Goal: Task Accomplishment & Management: Understand process/instructions

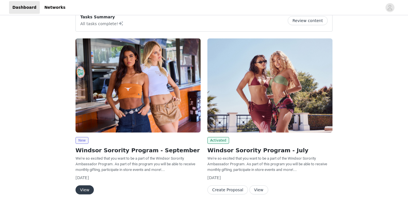
scroll to position [32, 0]
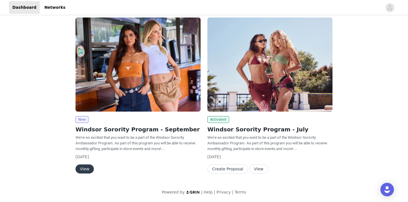
click at [81, 171] on button "View" at bounding box center [85, 168] width 18 height 9
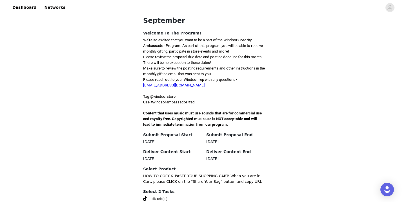
scroll to position [171, 0]
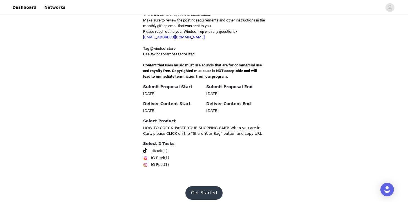
click at [195, 186] on button "Get Started" at bounding box center [205, 193] width 38 height 14
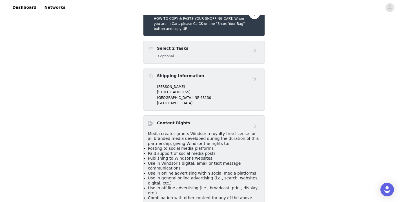
scroll to position [141, 0]
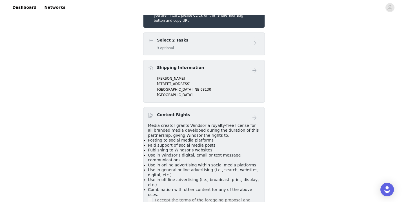
click at [197, 37] on div "Select 2 Tasks 3 optional" at bounding box center [198, 43] width 101 height 13
click at [165, 37] on h4 "Select 2 Tasks" at bounding box center [173, 40] width 32 height 6
click at [153, 37] on span at bounding box center [151, 40] width 6 height 7
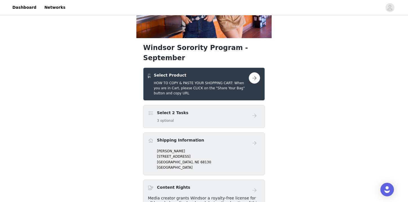
scroll to position [72, 0]
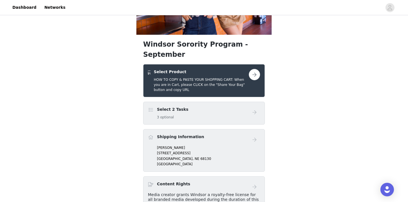
click at [252, 69] on button "button" at bounding box center [254, 74] width 11 height 11
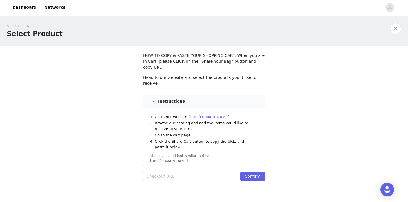
click at [196, 114] on link "[URL][DOMAIN_NAME]" at bounding box center [209, 116] width 41 height 4
